Goal: Find specific page/section: Find specific page/section

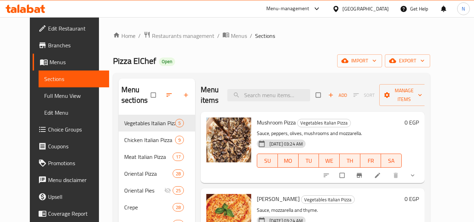
click at [385, 13] on div "[GEOGRAPHIC_DATA]" at bounding box center [361, 8] width 68 height 17
click at [386, 8] on div "[GEOGRAPHIC_DATA]" at bounding box center [365, 9] width 46 height 8
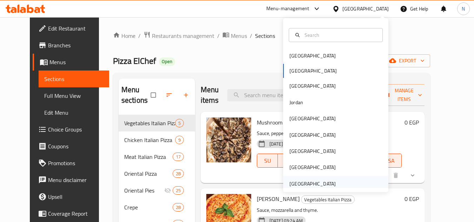
click at [329, 183] on div "[GEOGRAPHIC_DATA]" at bounding box center [312, 184] width 46 height 8
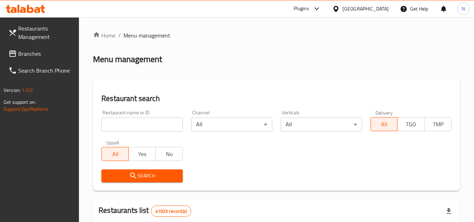
click at [152, 127] on input "search" at bounding box center [141, 125] width 81 height 14
paste input "690525"
type input "690525"
click button "Search" at bounding box center [141, 175] width 81 height 13
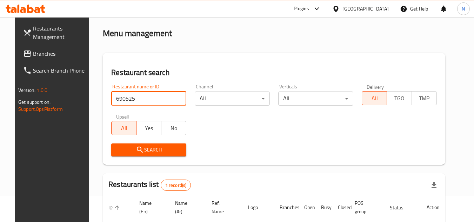
scroll to position [85, 0]
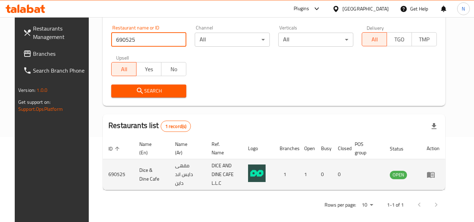
click at [142, 169] on td "Dice & Dine Cafe" at bounding box center [152, 174] width 36 height 31
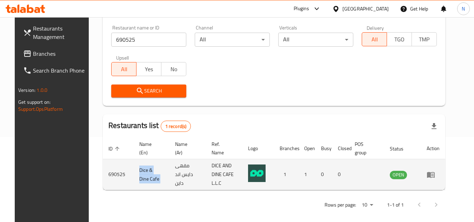
click at [142, 169] on td "Dice & Dine Cafe" at bounding box center [152, 174] width 36 height 31
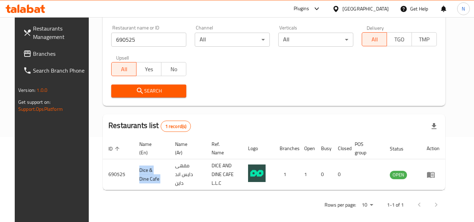
copy td "Dice & Dine Cafe"
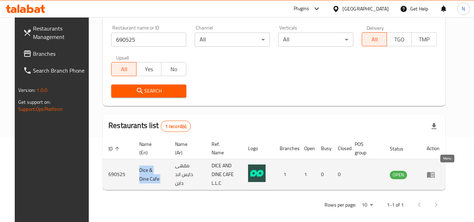
click at [440, 173] on link "enhanced table" at bounding box center [433, 175] width 13 height 8
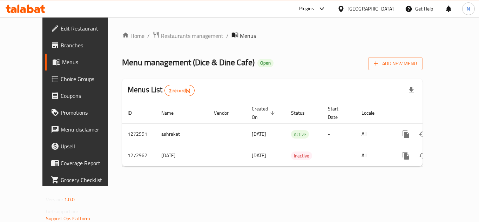
click at [61, 47] on span "Branches" at bounding box center [89, 45] width 56 height 8
